Goal: Navigation & Orientation: Find specific page/section

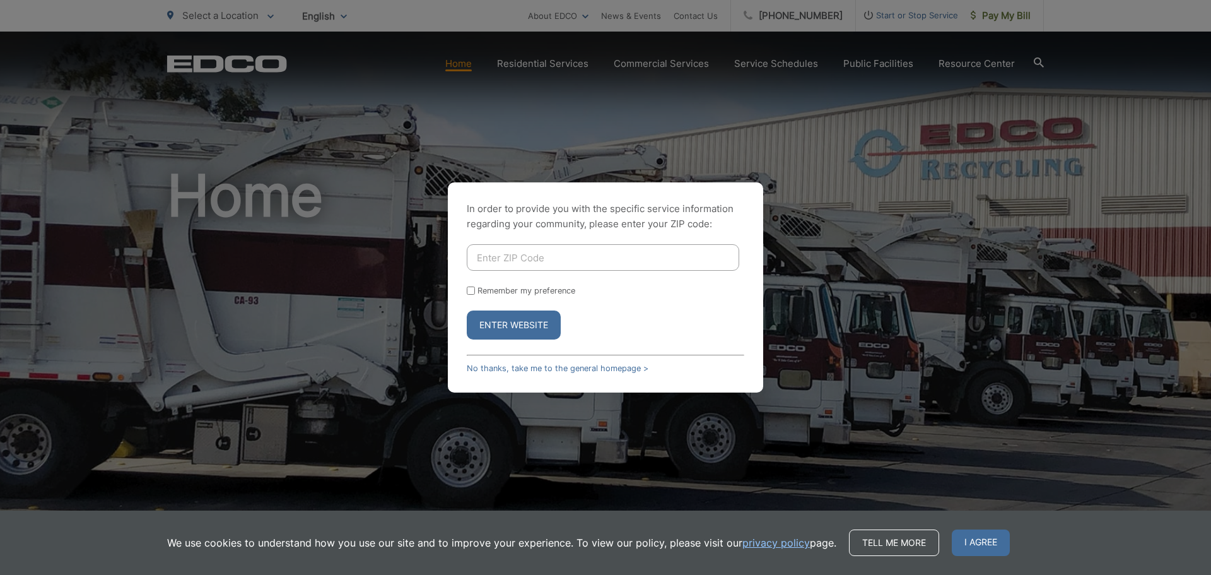
click at [525, 260] on input "Enter ZIP Code" at bounding box center [603, 257] width 272 height 26
click at [469, 295] on form "92804 Remember my preference Enter Website" at bounding box center [606, 291] width 278 height 95
drag, startPoint x: 522, startPoint y: 255, endPoint x: 471, endPoint y: 261, distance: 51.5
click at [474, 262] on input "92804" at bounding box center [603, 257] width 272 height 26
click at [529, 319] on button "Enter Website" at bounding box center [514, 324] width 94 height 29
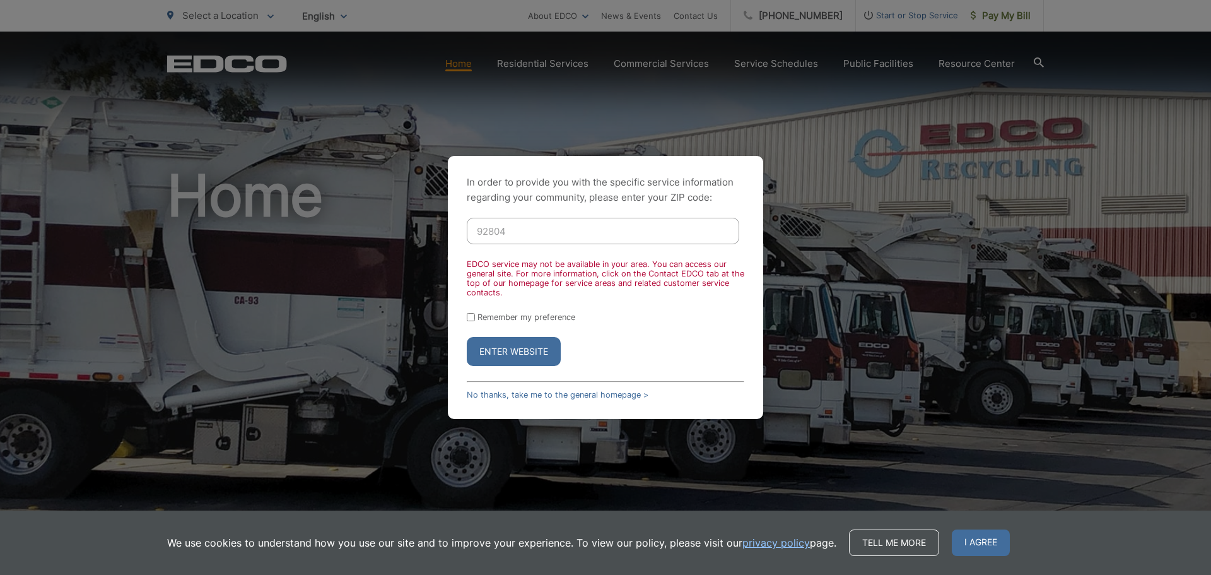
click at [577, 240] on input "92804" at bounding box center [603, 231] width 272 height 26
drag, startPoint x: 425, startPoint y: 223, endPoint x: -8, endPoint y: 187, distance: 434.2
click at [0, 187] on html "Home Back Home Residential Services Overview Curbside Pickup Recycling Organic …" at bounding box center [605, 287] width 1211 height 575
type input "90638"
drag, startPoint x: 498, startPoint y: 322, endPoint x: 501, endPoint y: 312, distance: 10.8
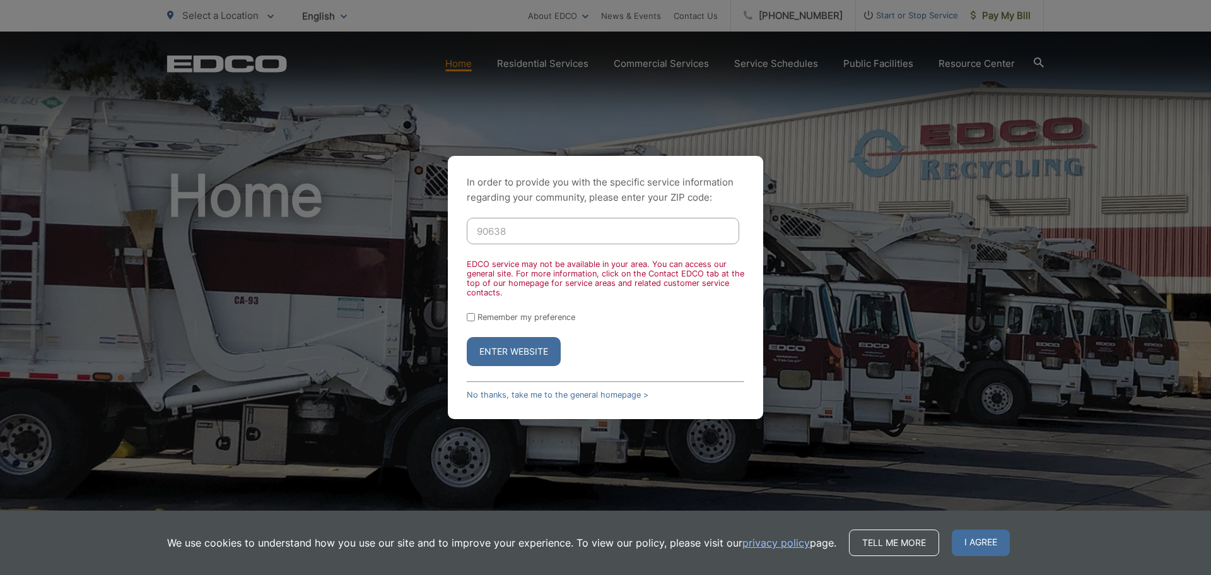
click at [499, 318] on form "90638 EDCO service may not be available in your area. You can access our genera…" at bounding box center [606, 292] width 278 height 148
click at [491, 316] on label "Remember my preference" at bounding box center [527, 316] width 98 height 9
click at [475, 316] on input "Remember my preference" at bounding box center [471, 317] width 8 height 8
checkbox input "true"
click at [503, 356] on button "Enter Website" at bounding box center [514, 351] width 94 height 29
